Goal: Browse casually: Explore the website without a specific task or goal

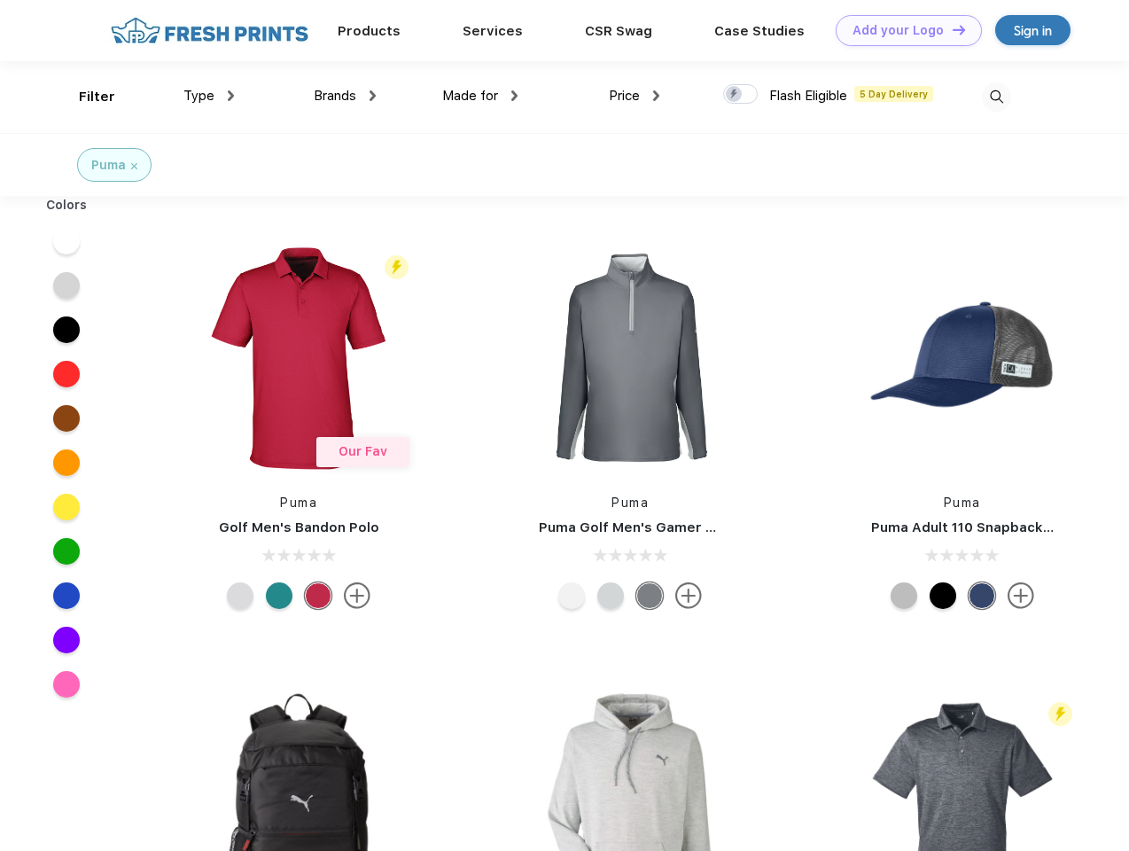
click at [902, 30] on link "Add your Logo Design Tool" at bounding box center [909, 30] width 146 height 31
click at [0, 0] on div "Design Tool" at bounding box center [0, 0] width 0 height 0
click at [951, 29] on link "Add your Logo Design Tool" at bounding box center [909, 30] width 146 height 31
click at [85, 97] on div "Filter" at bounding box center [97, 97] width 36 height 20
click at [209, 96] on span "Type" at bounding box center [198, 96] width 31 height 16
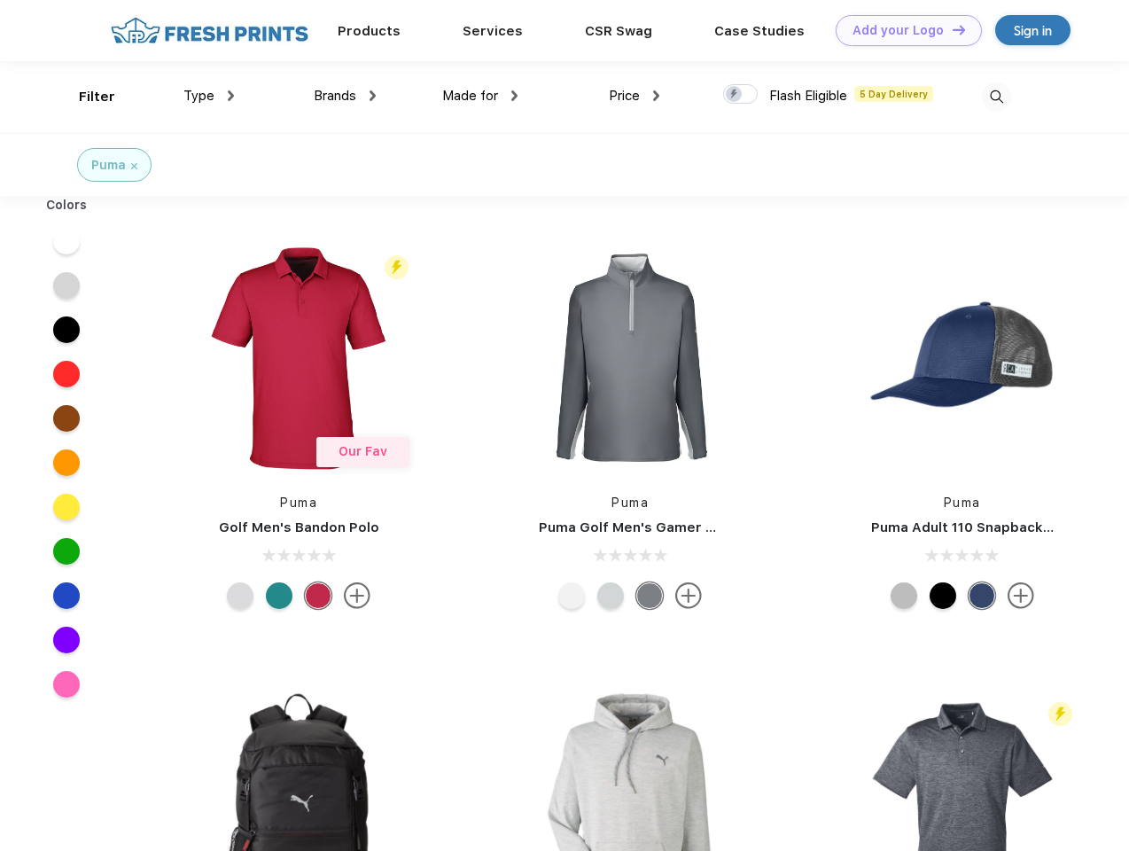
click at [345, 96] on span "Brands" at bounding box center [335, 96] width 43 height 16
click at [480, 96] on span "Made for" at bounding box center [470, 96] width 56 height 16
click at [635, 96] on span "Price" at bounding box center [624, 96] width 31 height 16
click at [741, 95] on div at bounding box center [740, 93] width 35 height 19
click at [735, 95] on input "checkbox" at bounding box center [729, 89] width 12 height 12
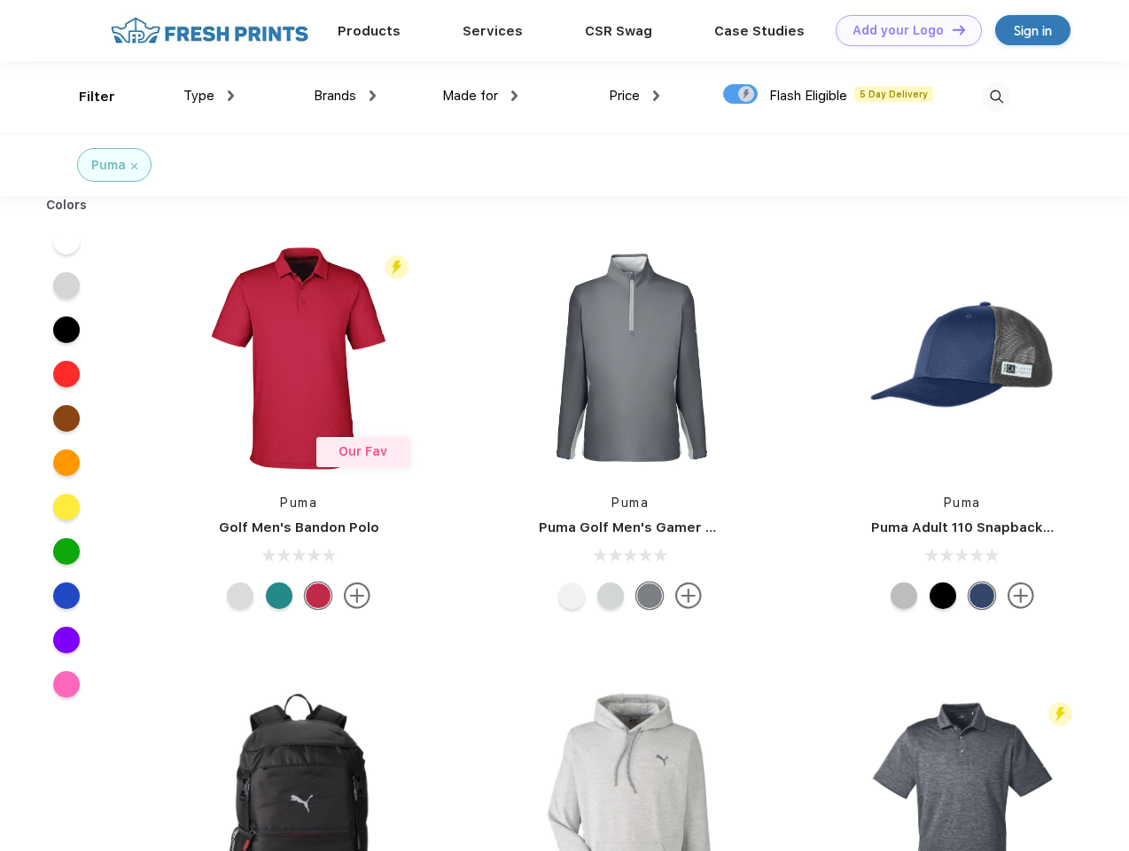
click at [996, 97] on img at bounding box center [996, 96] width 29 height 29
